Goal: Register for event/course

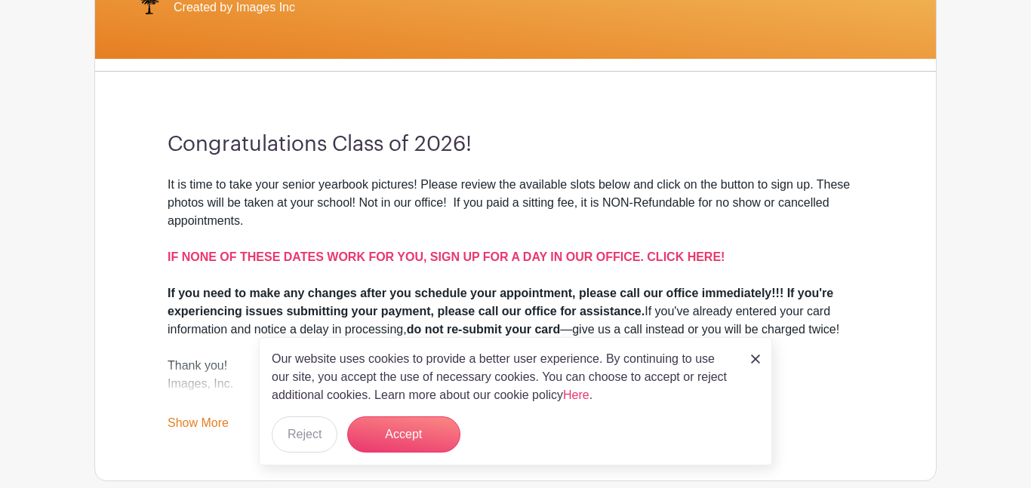
click at [755, 355] on img at bounding box center [755, 359] width 9 height 9
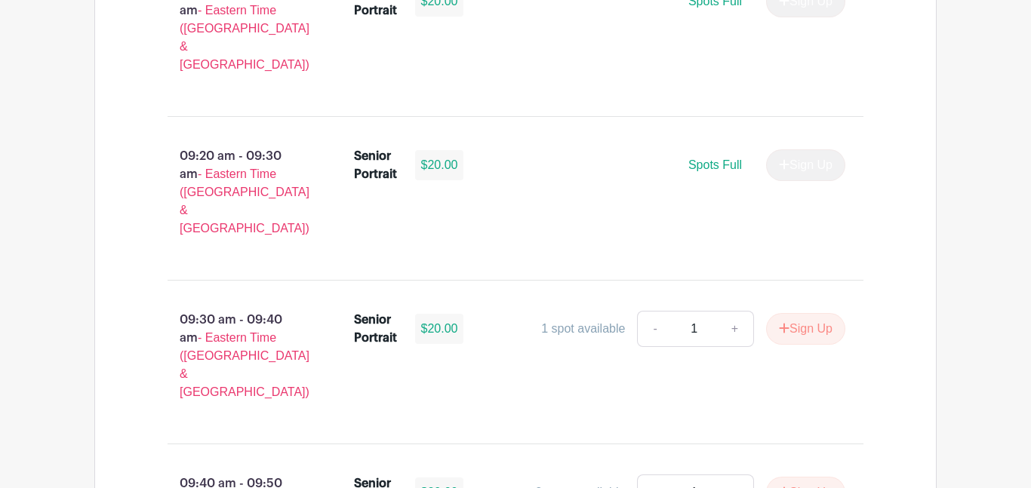
scroll to position [1346, 0]
click at [804, 312] on button "Sign Up" at bounding box center [805, 328] width 79 height 32
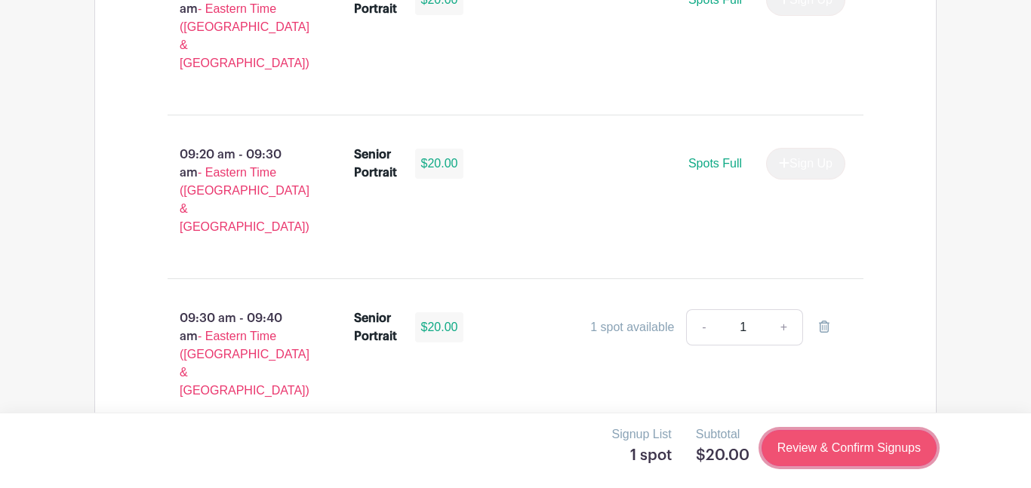
click at [800, 446] on link "Review & Confirm Signups" at bounding box center [848, 448] width 175 height 36
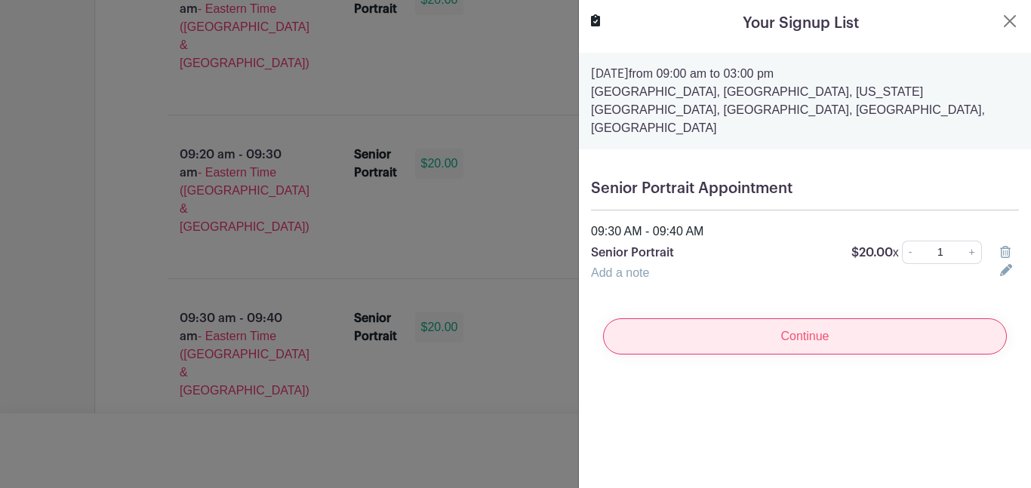
click at [858, 318] on input "Continue" at bounding box center [805, 336] width 404 height 36
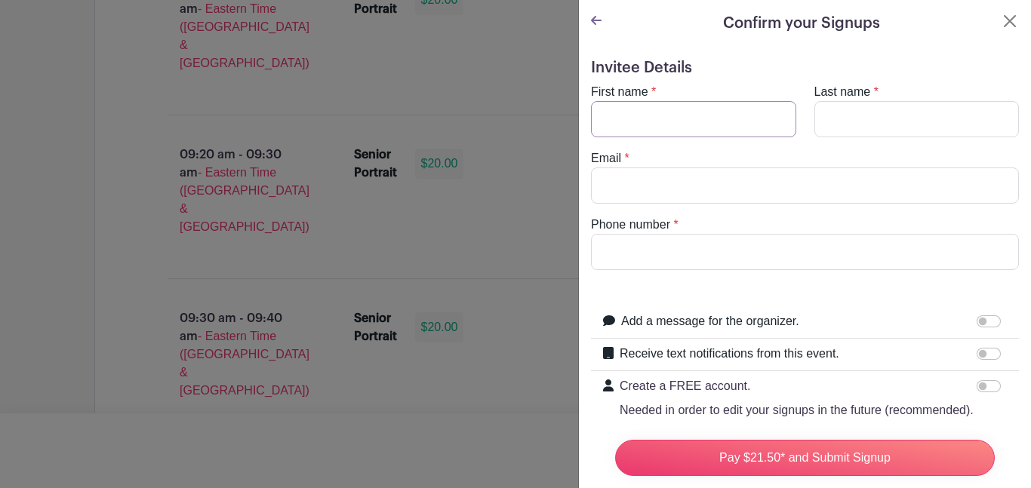
click at [705, 122] on input "First name" at bounding box center [693, 119] width 205 height 36
type input "Harley"
type input "[PERSON_NAME]"
type input "[EMAIL_ADDRESS][DOMAIN_NAME]"
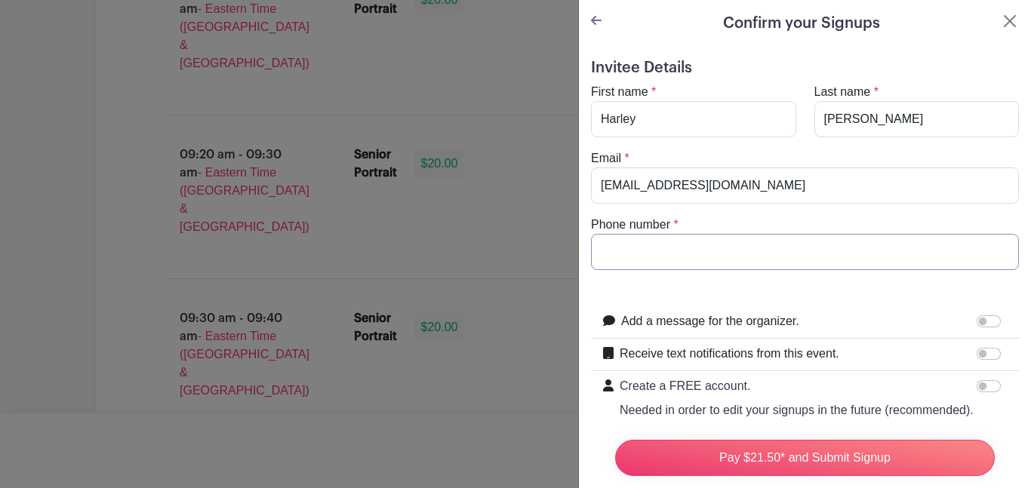
type input "8645321498"
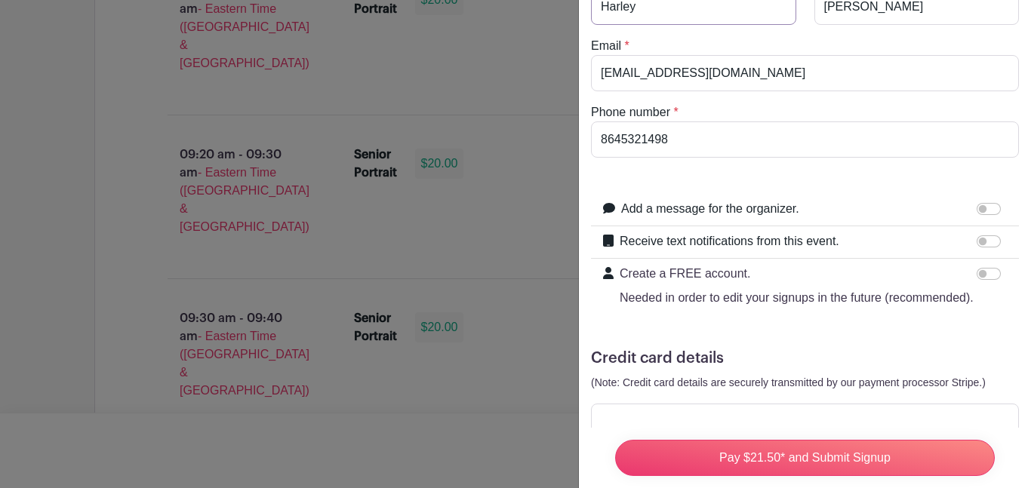
scroll to position [114, 0]
click at [986, 240] on input "Receive text notifications from this event." at bounding box center [988, 240] width 24 height 12
checkbox input "true"
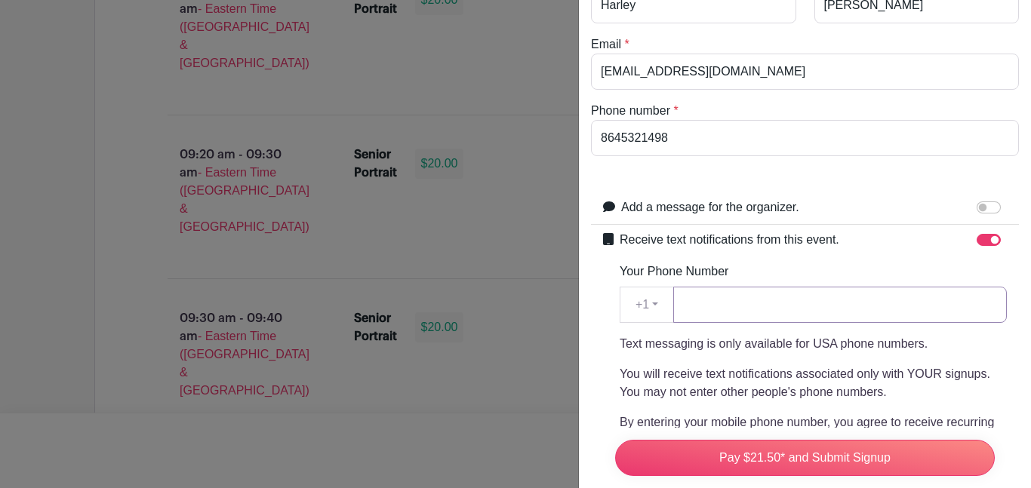
click at [826, 311] on input "Your Phone Number" at bounding box center [840, 305] width 334 height 36
type input "8645321498"
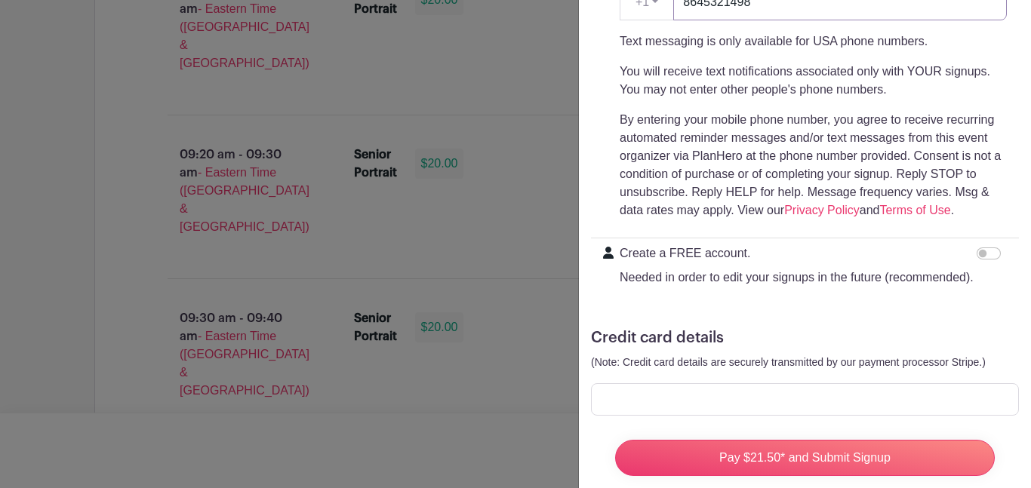
scroll to position [441, 0]
